Goal: Transaction & Acquisition: Purchase product/service

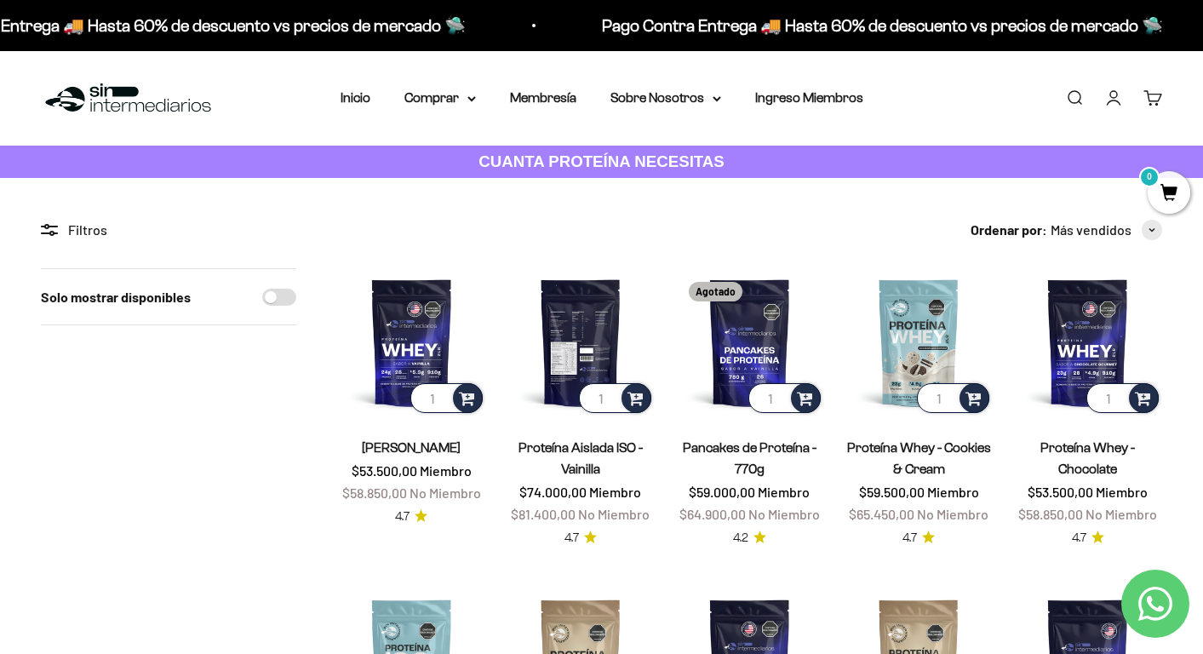
click at [606, 335] on img at bounding box center [581, 342] width 149 height 149
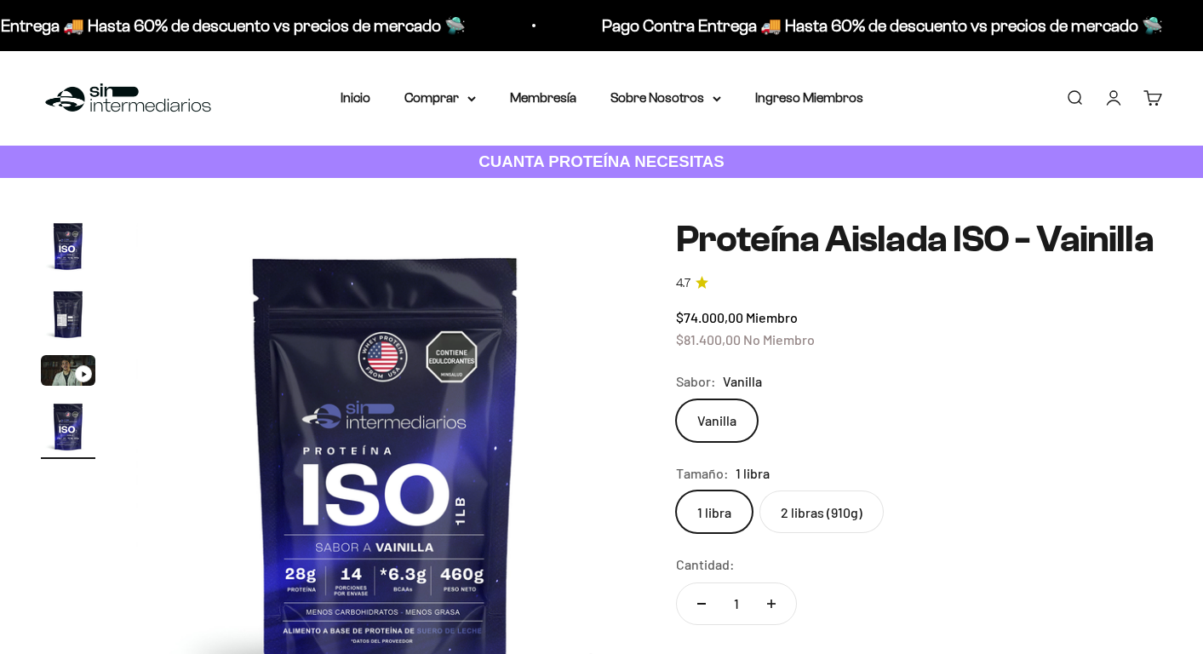
scroll to position [0, 1558]
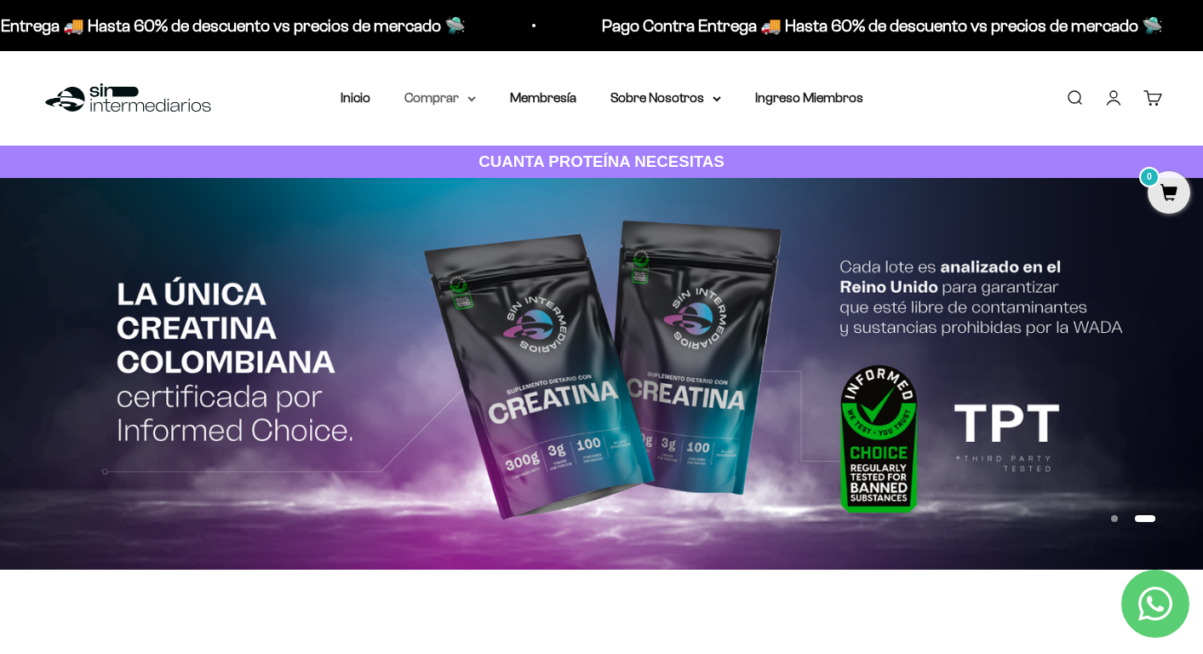
click at [451, 99] on summary "Comprar" at bounding box center [440, 98] width 72 height 22
click at [454, 166] on link "CUANTA PROTEÍNA NECESITAS" at bounding box center [601, 162] width 1203 height 33
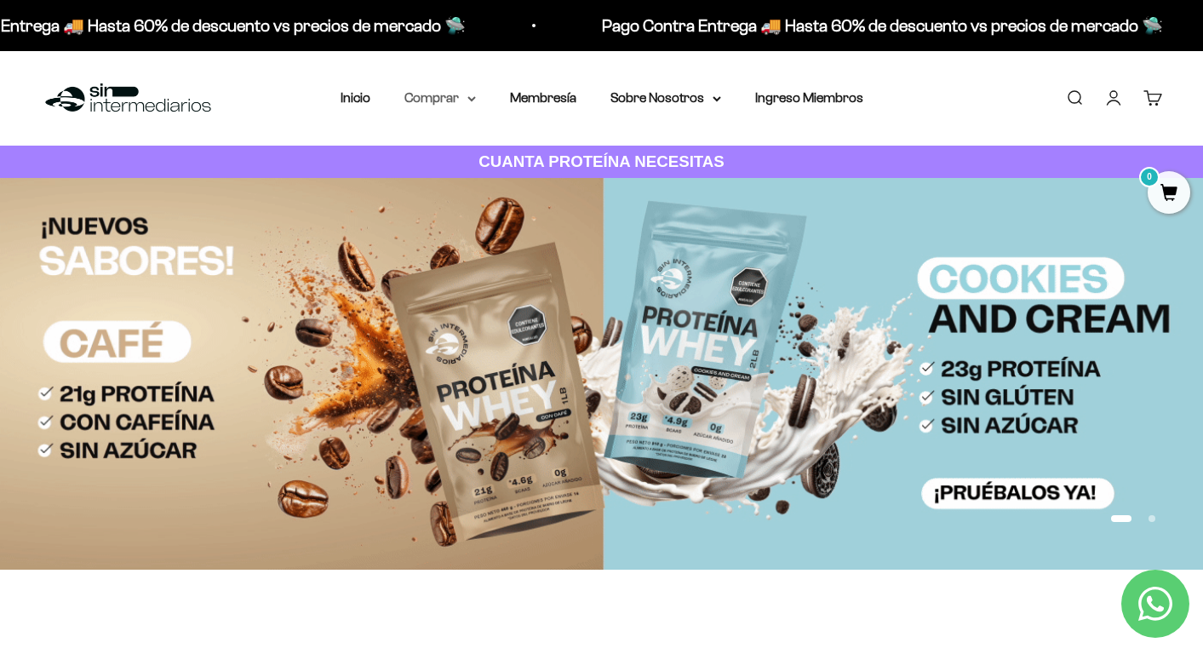
click at [470, 101] on icon at bounding box center [471, 99] width 9 height 6
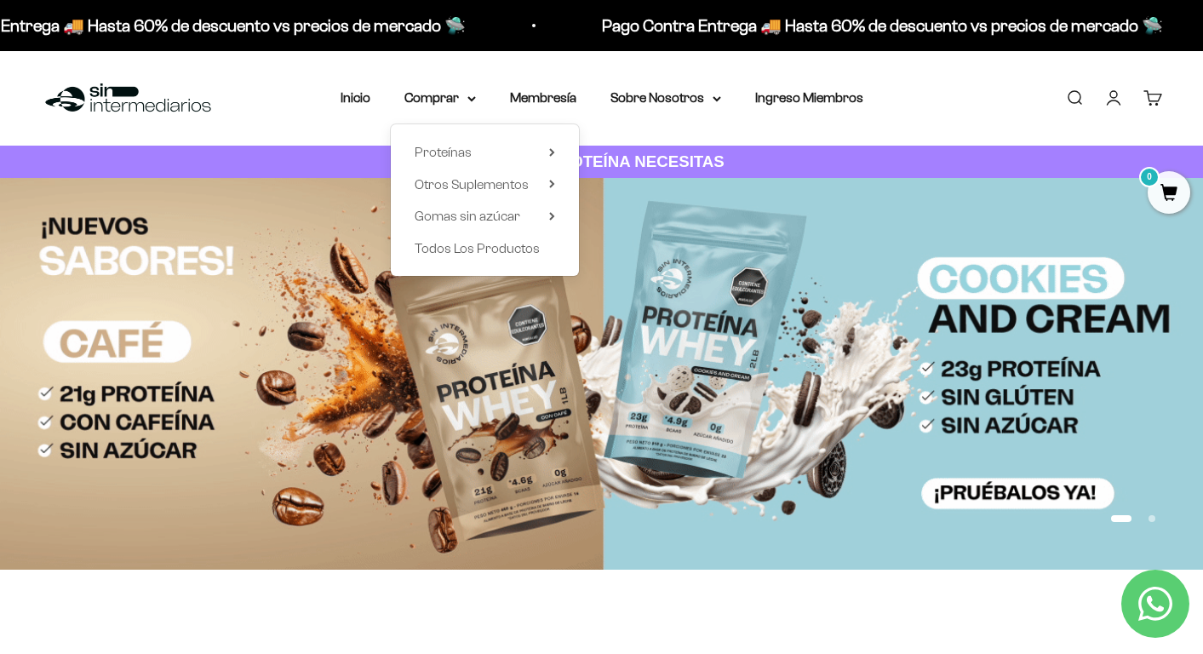
click at [555, 154] on div "Proteínas Ver Todos Whey Iso Vegan" at bounding box center [485, 200] width 188 height 152
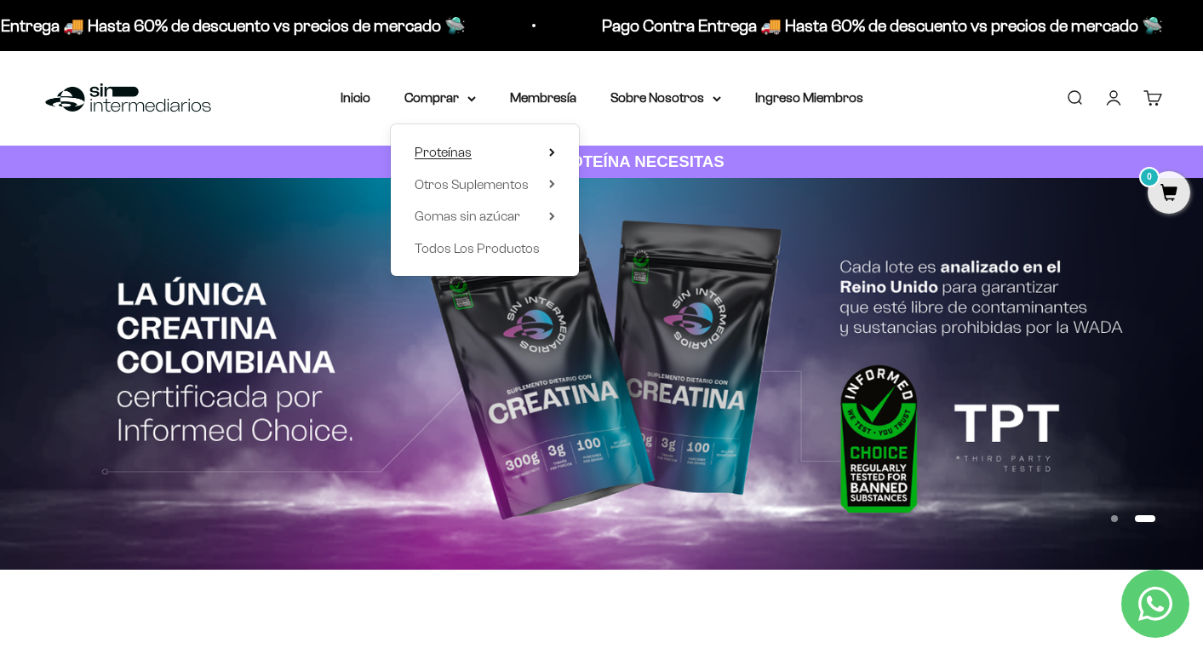
click at [550, 154] on icon at bounding box center [551, 152] width 3 height 7
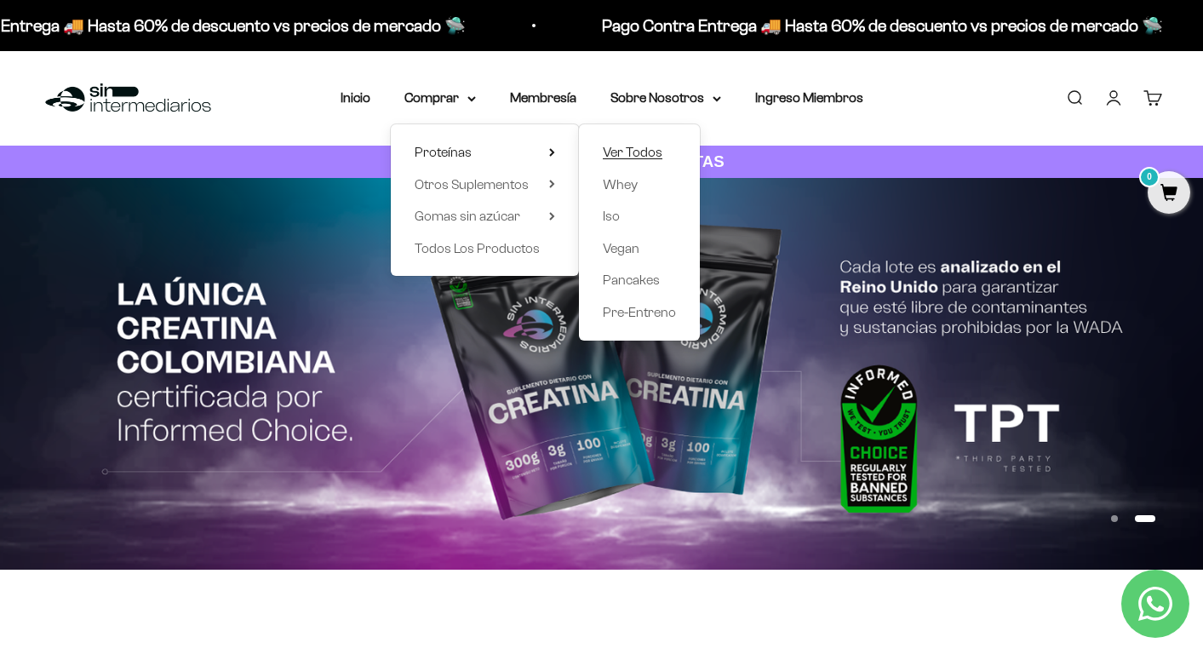
click at [631, 154] on span "Ver Todos" at bounding box center [633, 152] width 60 height 14
